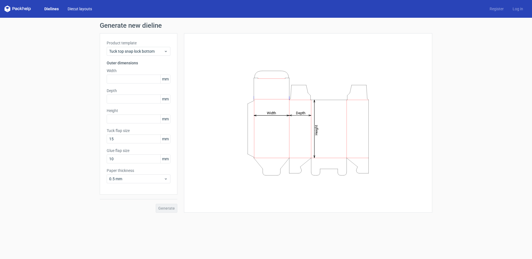
click at [79, 9] on link "Diecut layouts" at bounding box center [79, 9] width 33 height 6
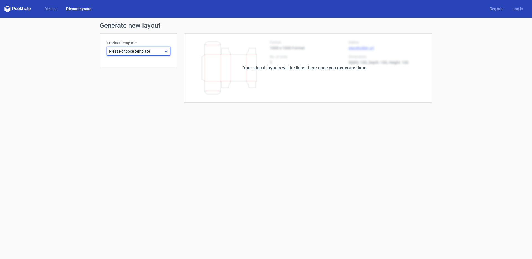
click at [132, 52] on span "Please choose template" at bounding box center [136, 51] width 55 height 6
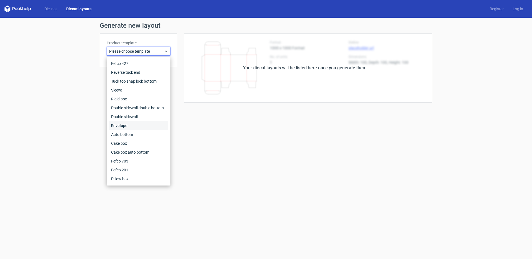
click at [118, 126] on div "Envelope" at bounding box center [138, 125] width 59 height 9
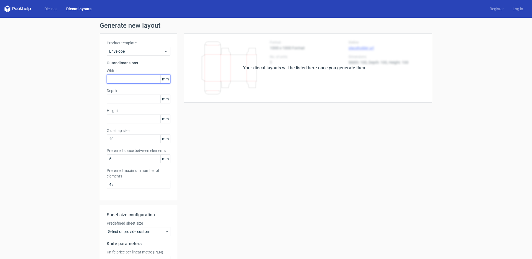
click at [138, 81] on input "text" at bounding box center [139, 79] width 64 height 9
type input "25"
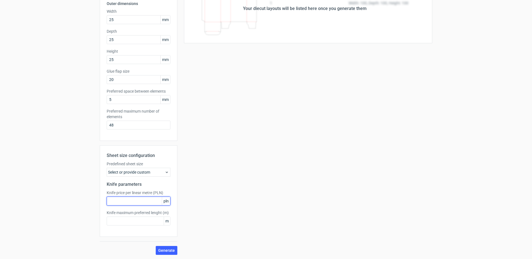
scroll to position [60, 0]
click at [129, 222] on input "text" at bounding box center [139, 220] width 64 height 9
click at [164, 250] on span "Generate" at bounding box center [166, 250] width 17 height 4
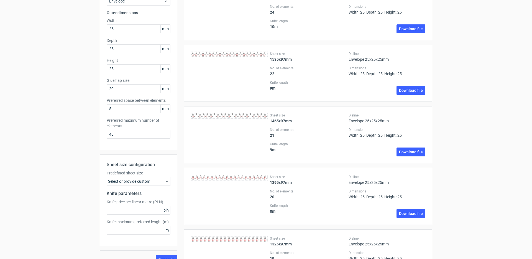
scroll to position [0, 0]
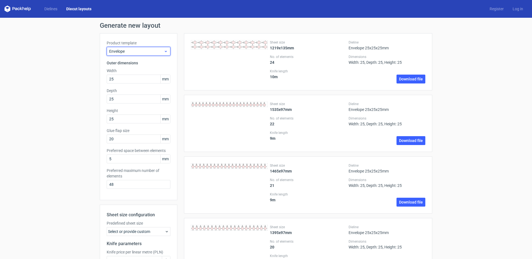
click at [120, 53] on span "Envelope" at bounding box center [136, 51] width 55 height 6
